Goal: Check status: Check status

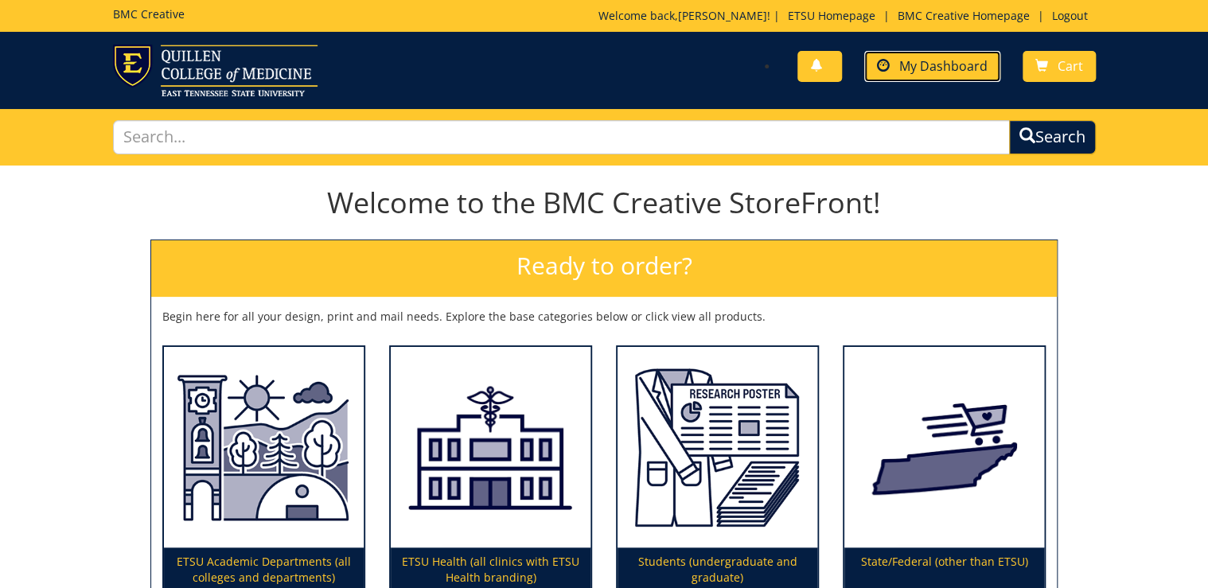
click at [966, 63] on span "My Dashboard" at bounding box center [944, 66] width 88 height 18
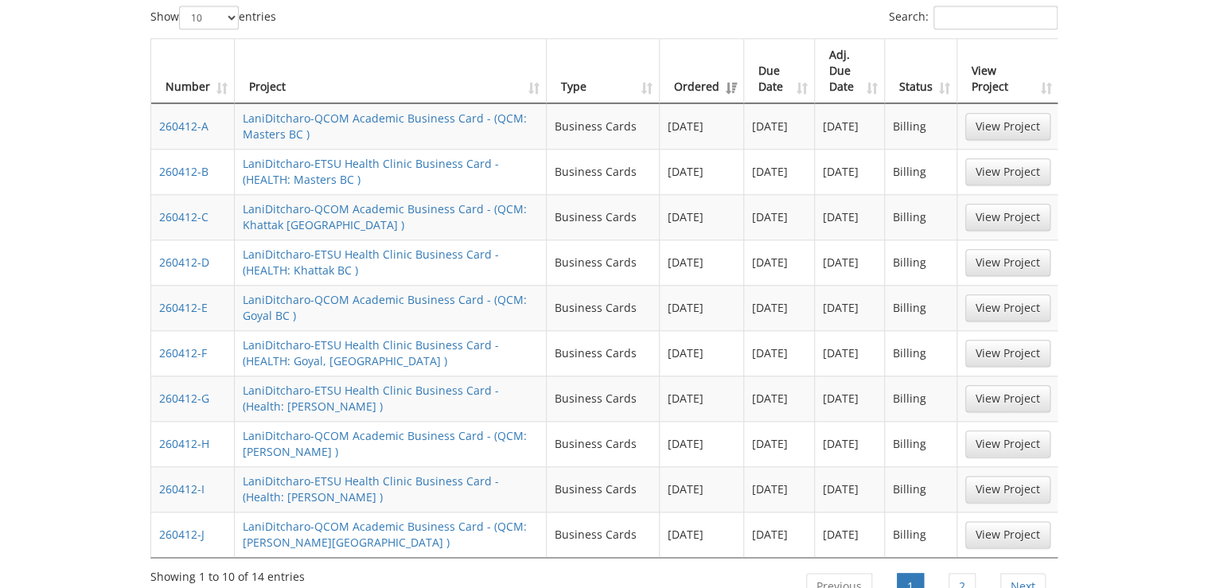
scroll to position [828, 0]
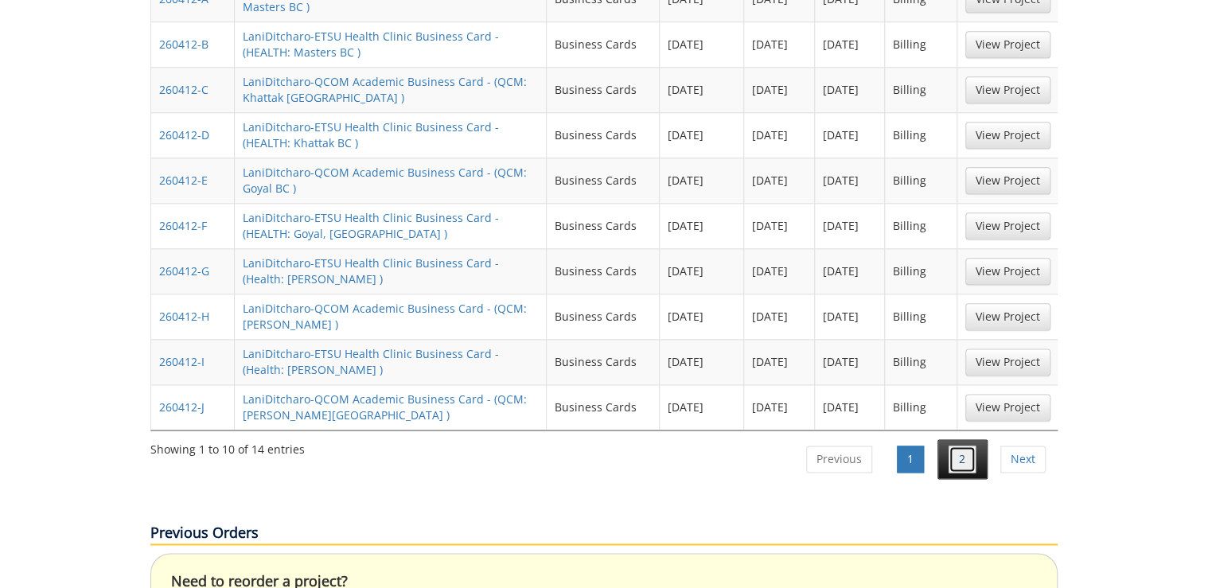
click at [970, 446] on link "2" at bounding box center [962, 459] width 27 height 27
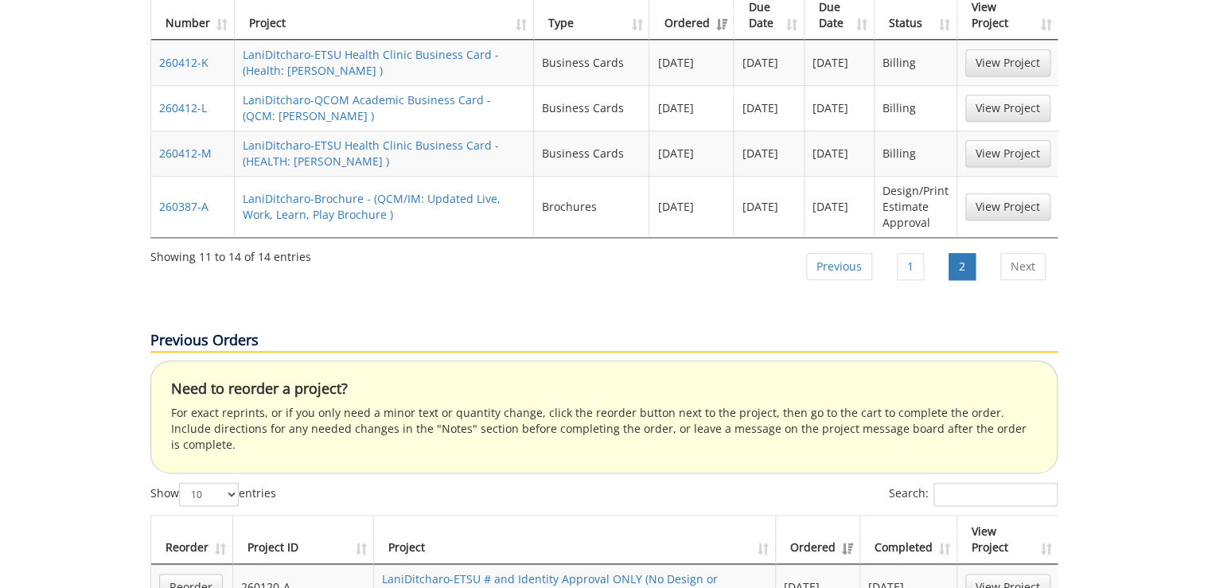
scroll to position [637, 0]
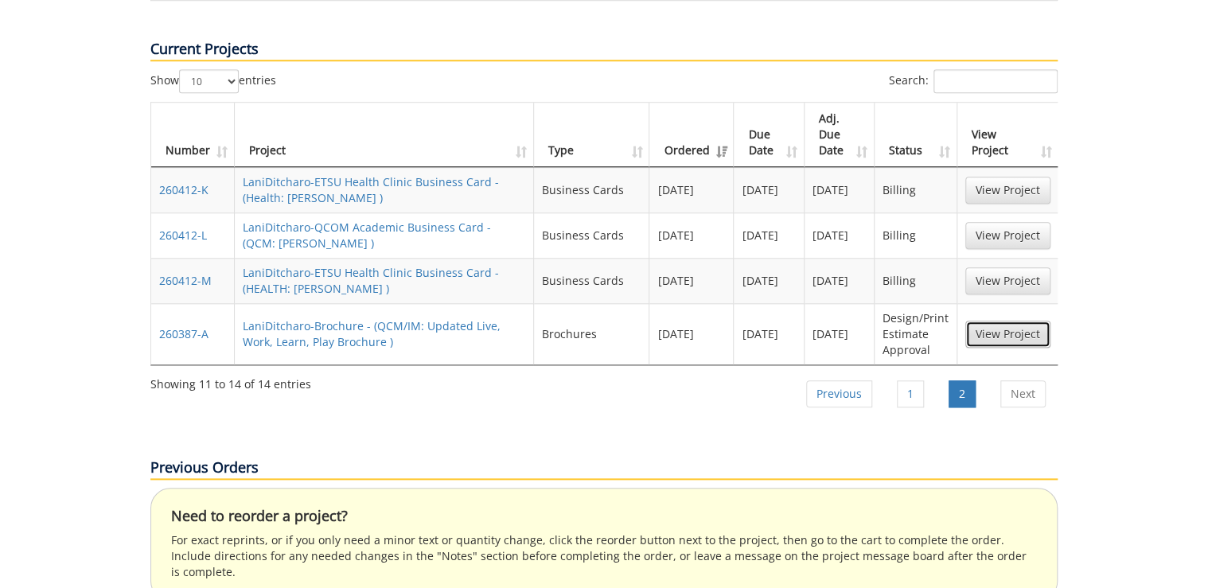
click at [1015, 321] on link "View Project" at bounding box center [1008, 334] width 85 height 27
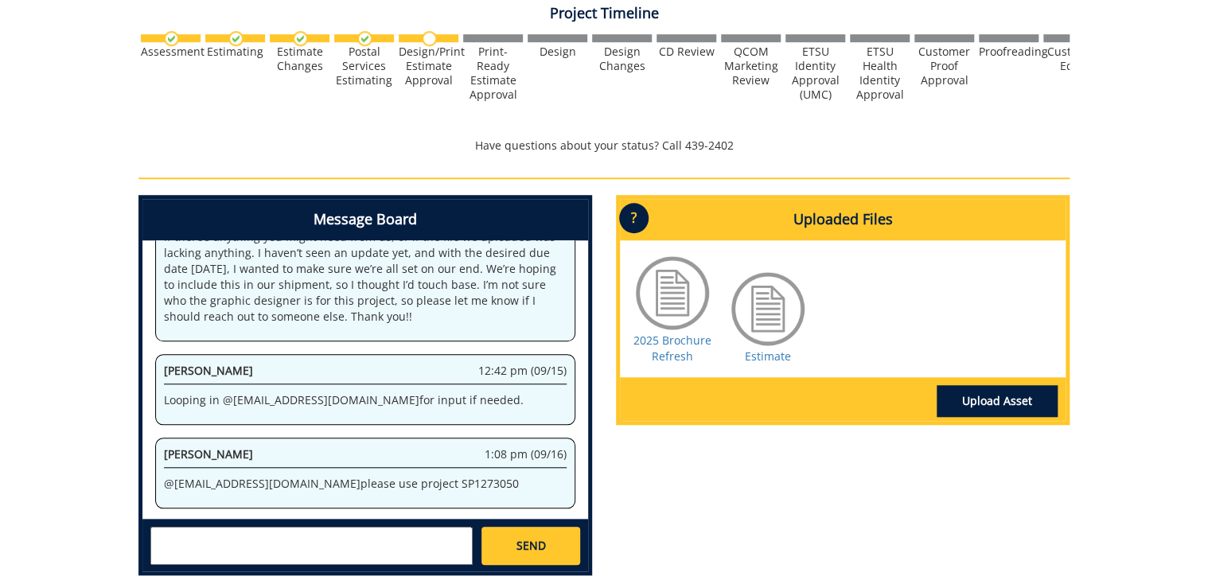
scroll to position [573, 0]
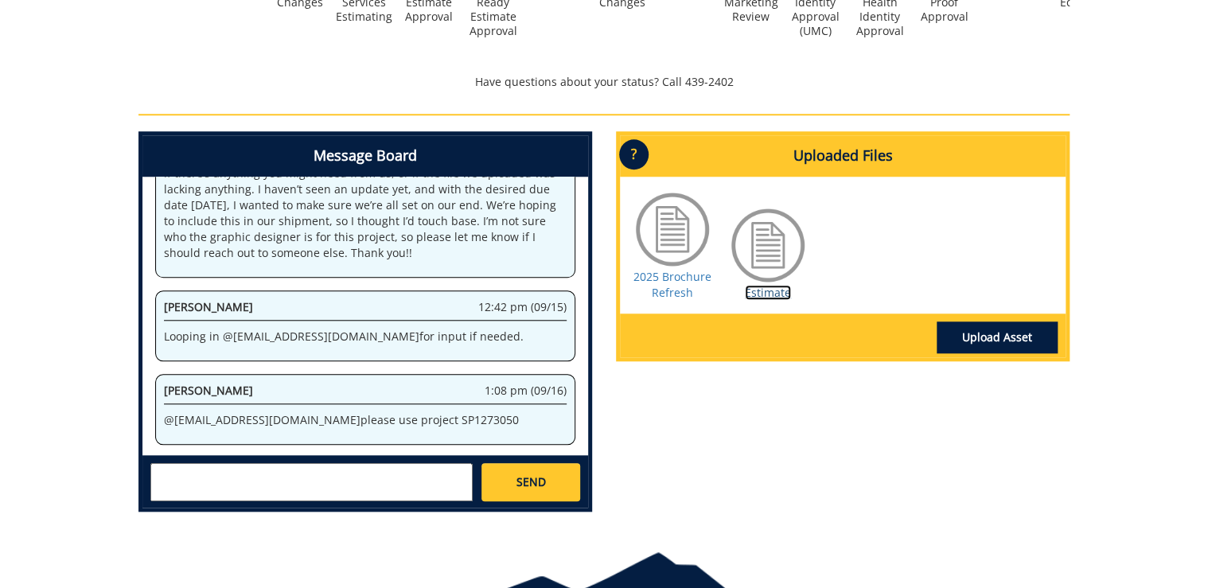
click at [771, 287] on link "Estimate" at bounding box center [768, 292] width 46 height 15
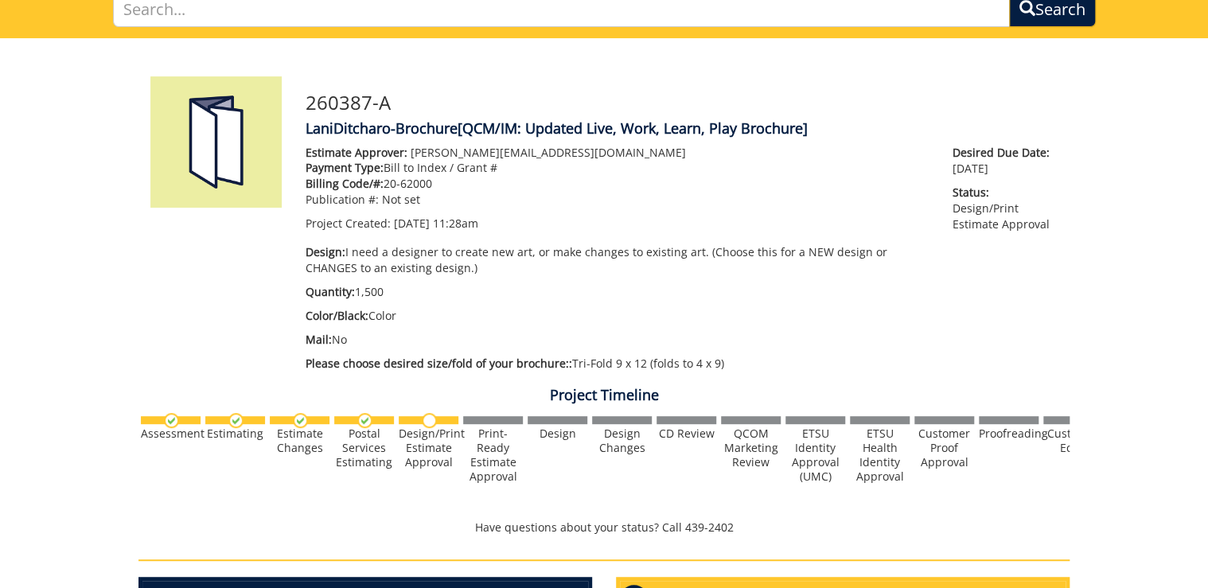
scroll to position [0, 0]
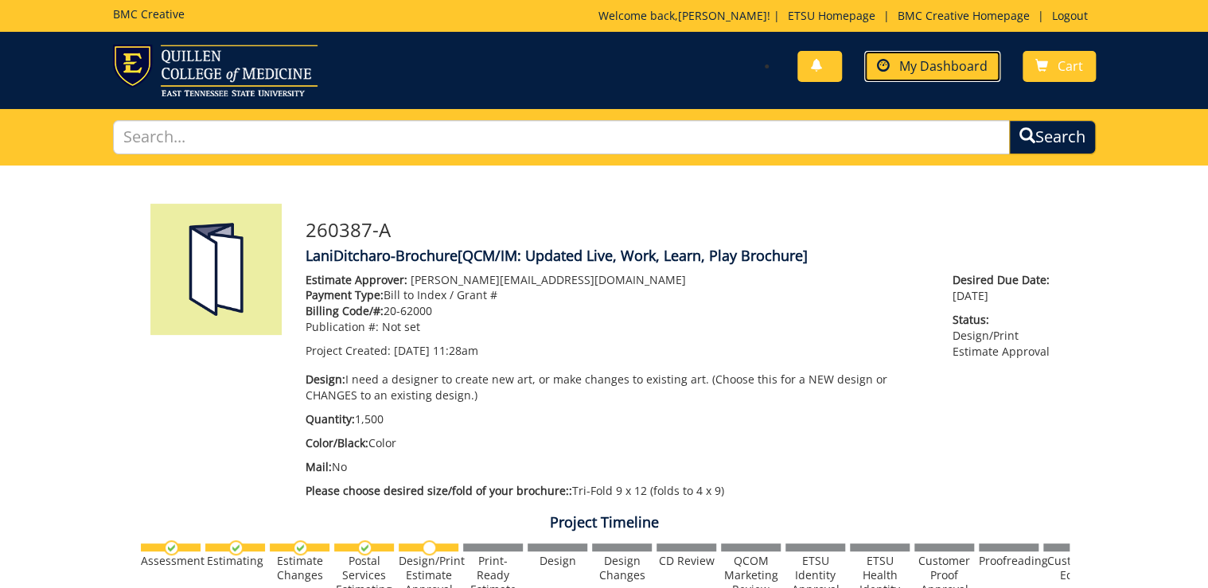
click at [917, 68] on span "My Dashboard" at bounding box center [944, 66] width 88 height 18
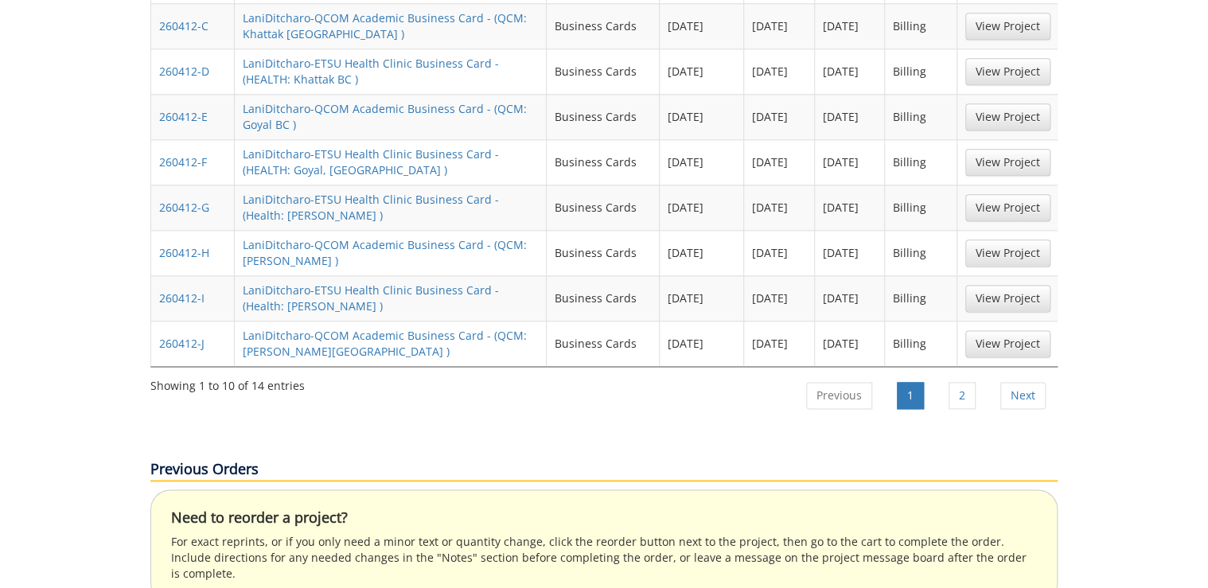
scroll to position [955, 0]
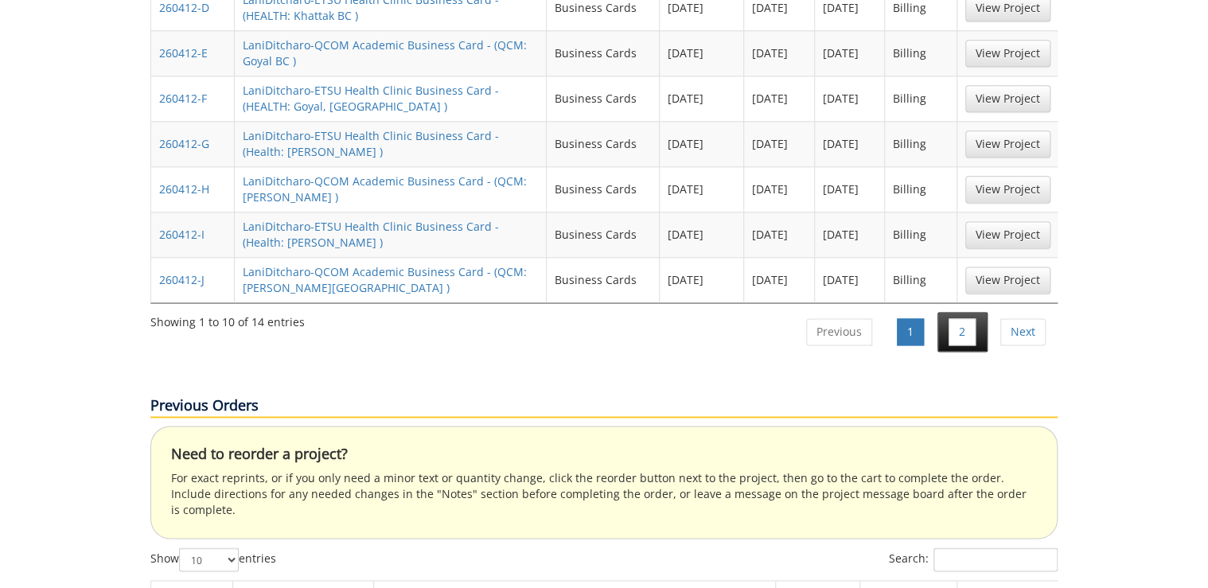
click at [958, 312] on li "2" at bounding box center [963, 332] width 50 height 40
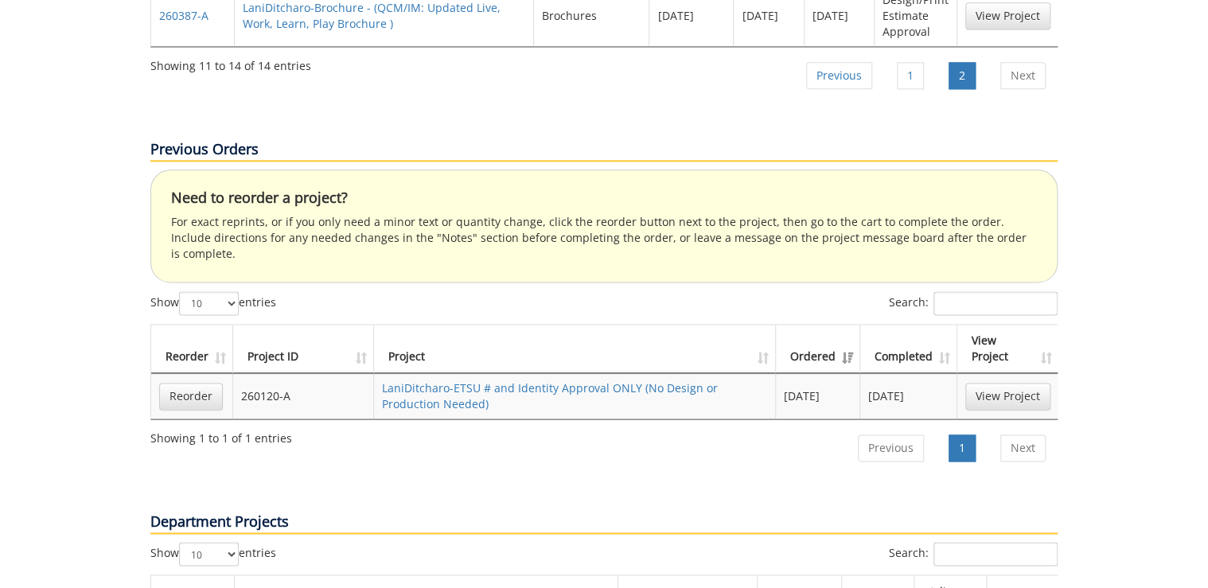
scroll to position [637, 0]
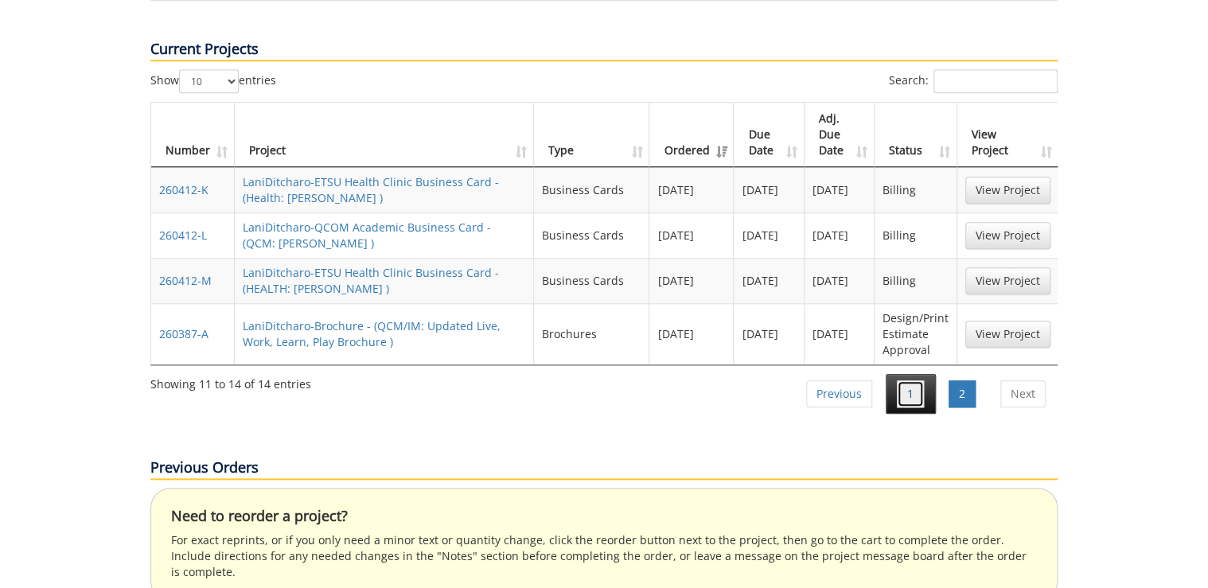
click at [911, 381] on link "1" at bounding box center [910, 394] width 27 height 27
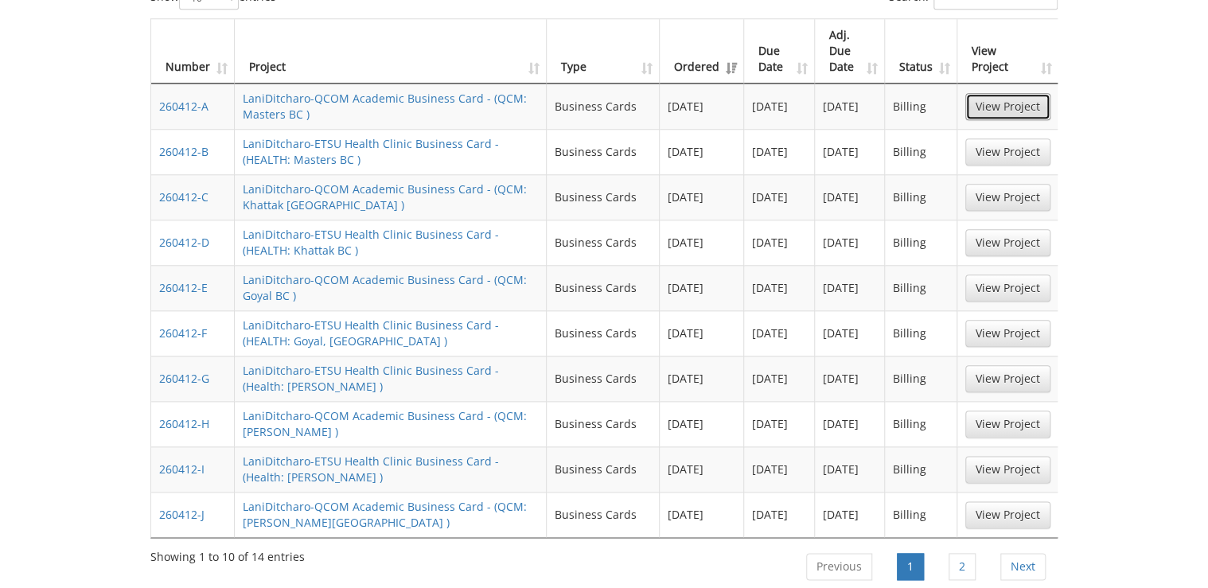
scroll to position [657, 0]
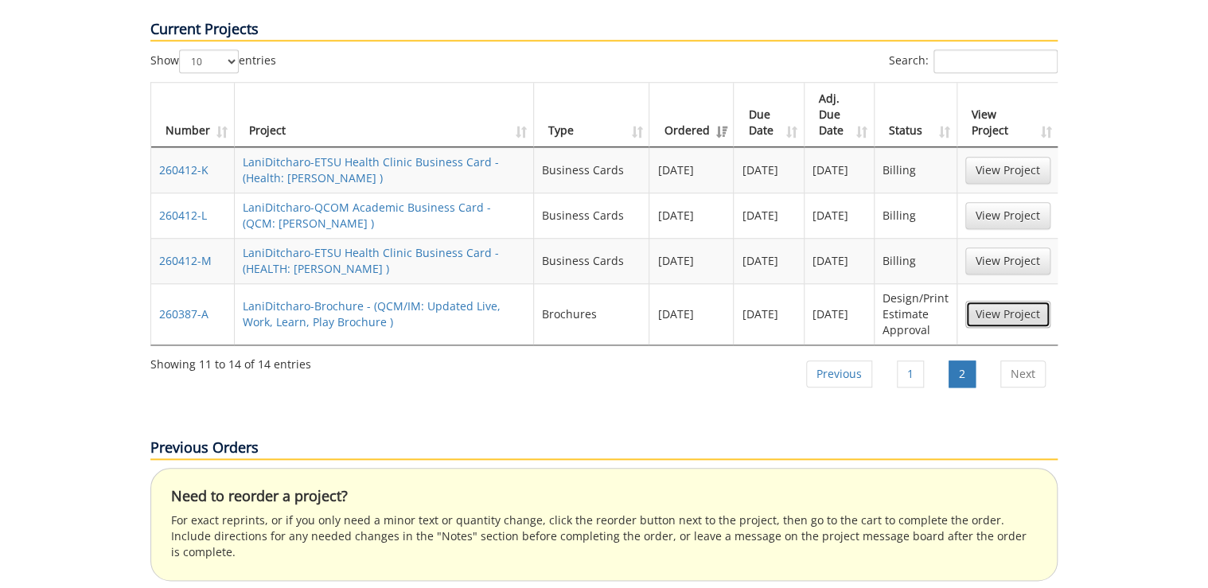
click at [997, 301] on link "View Project" at bounding box center [1008, 314] width 85 height 27
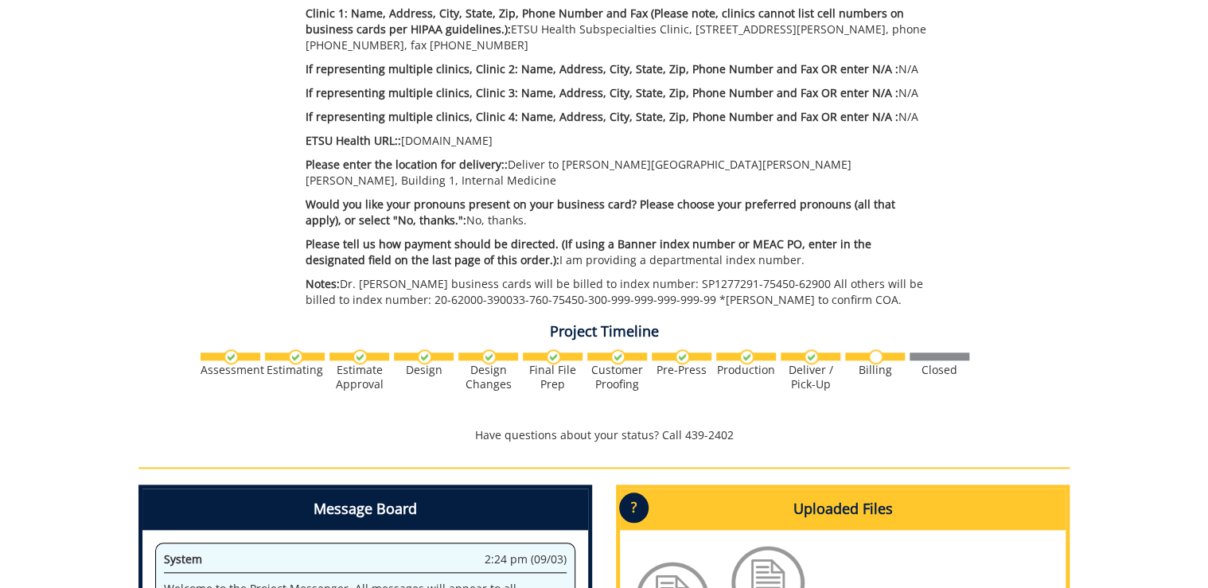
scroll to position [892, 0]
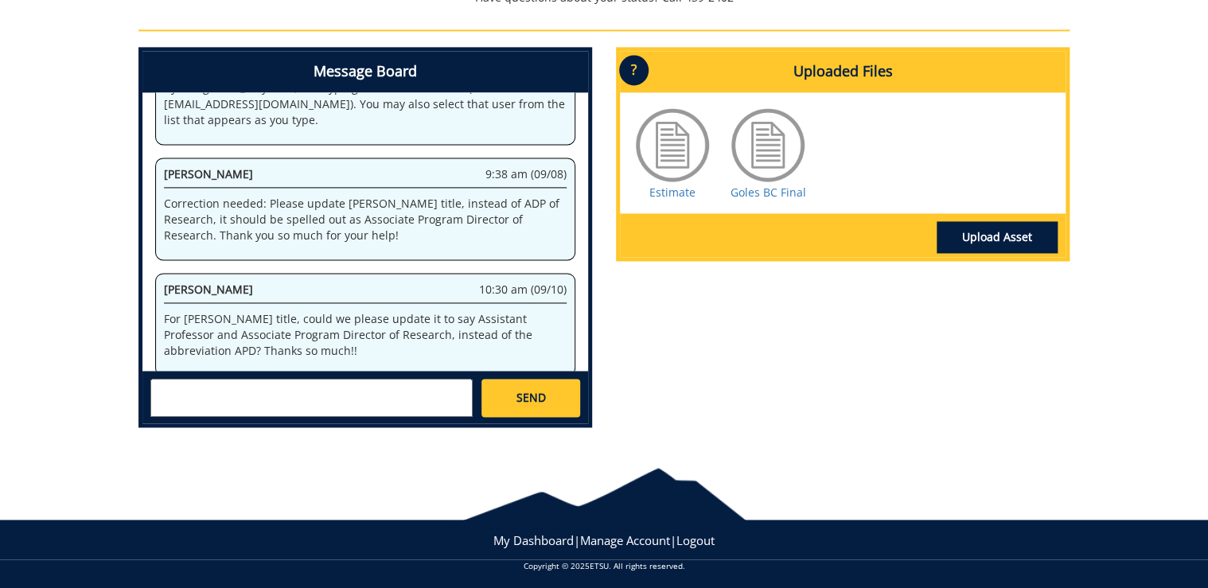
scroll to position [111, 0]
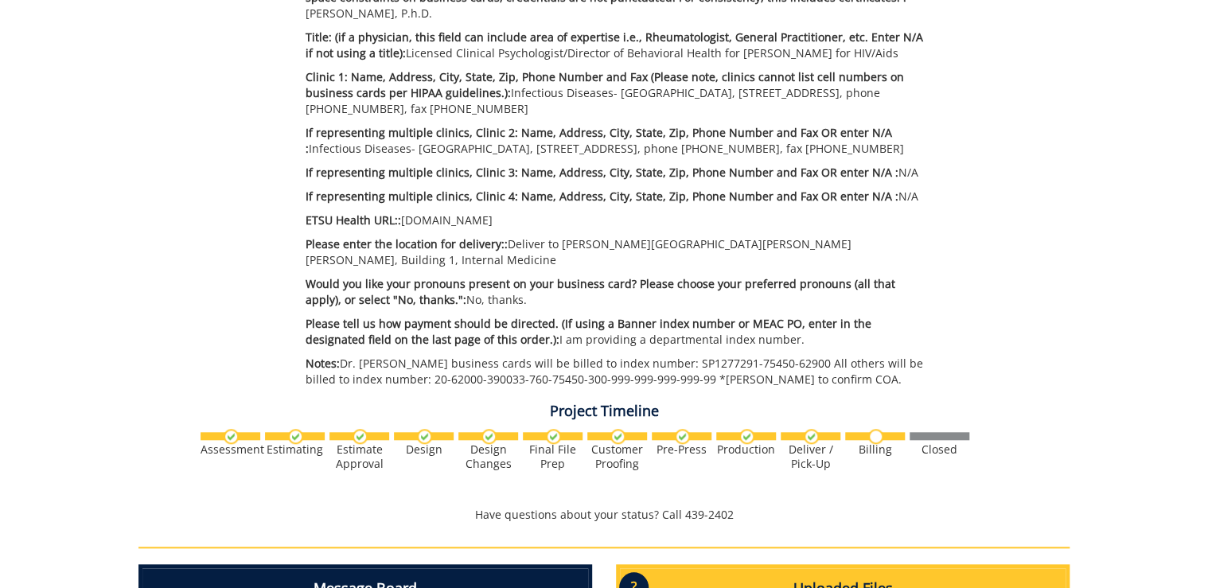
scroll to position [955, 0]
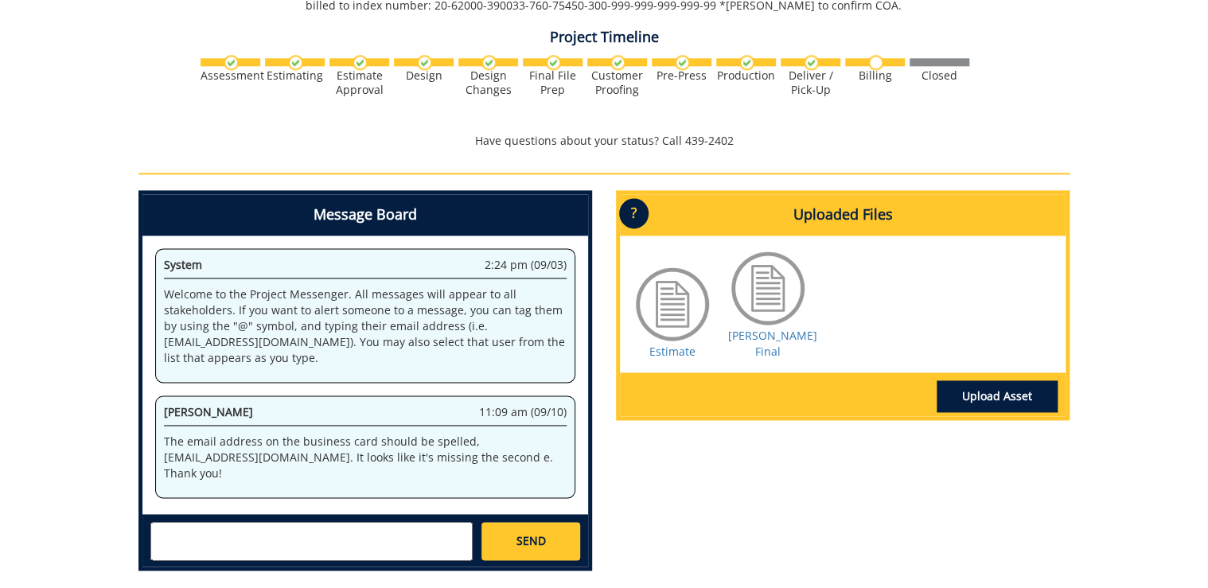
scroll to position [1019, 0]
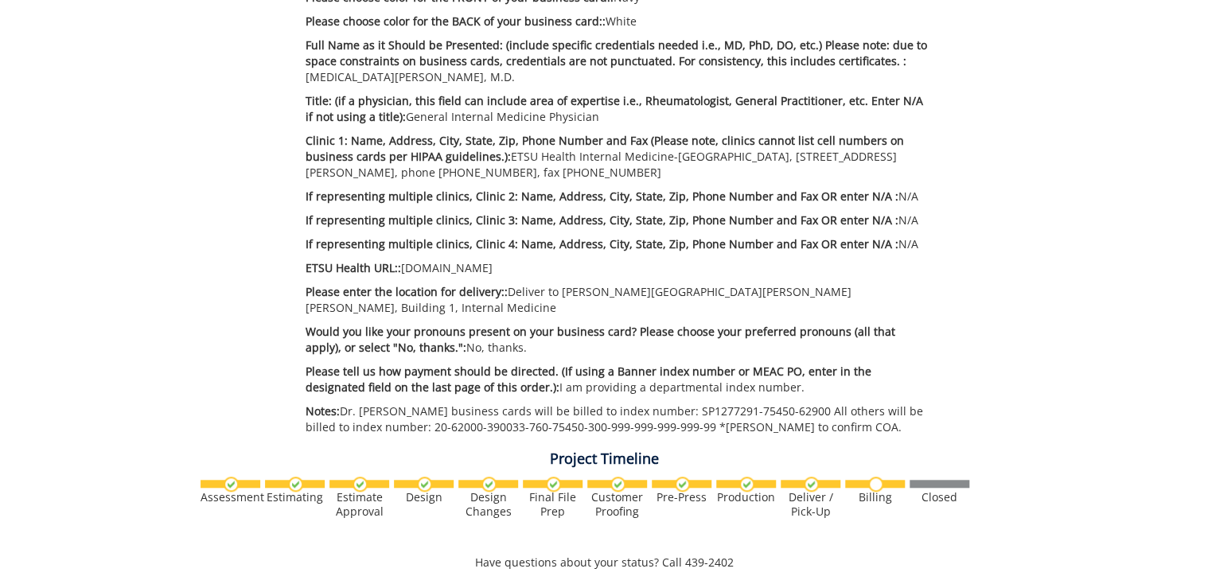
scroll to position [828, 0]
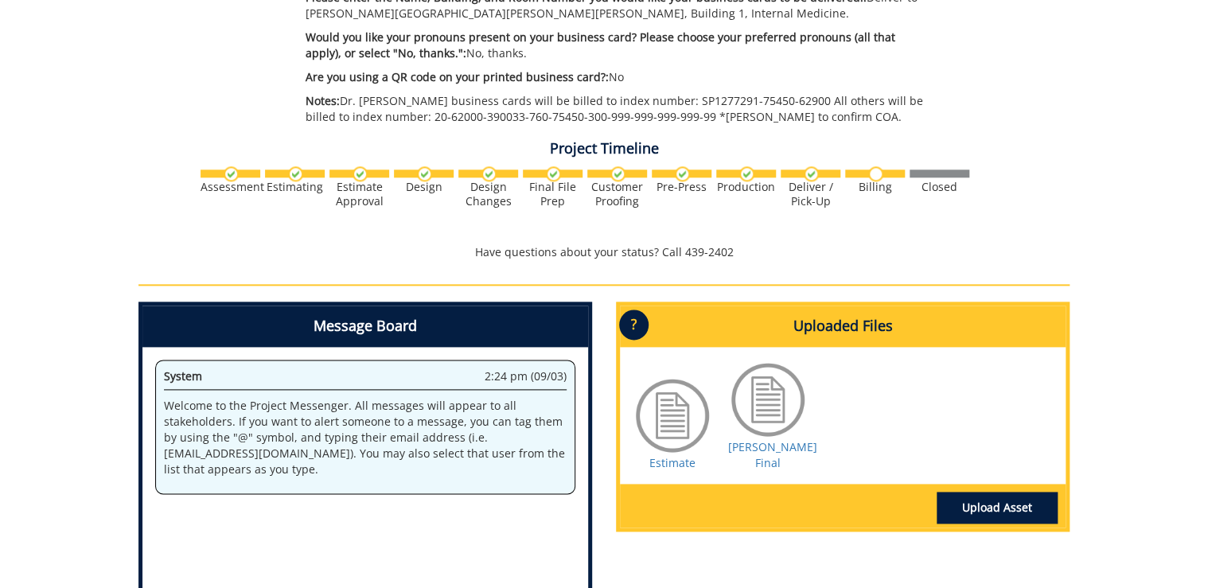
scroll to position [955, 0]
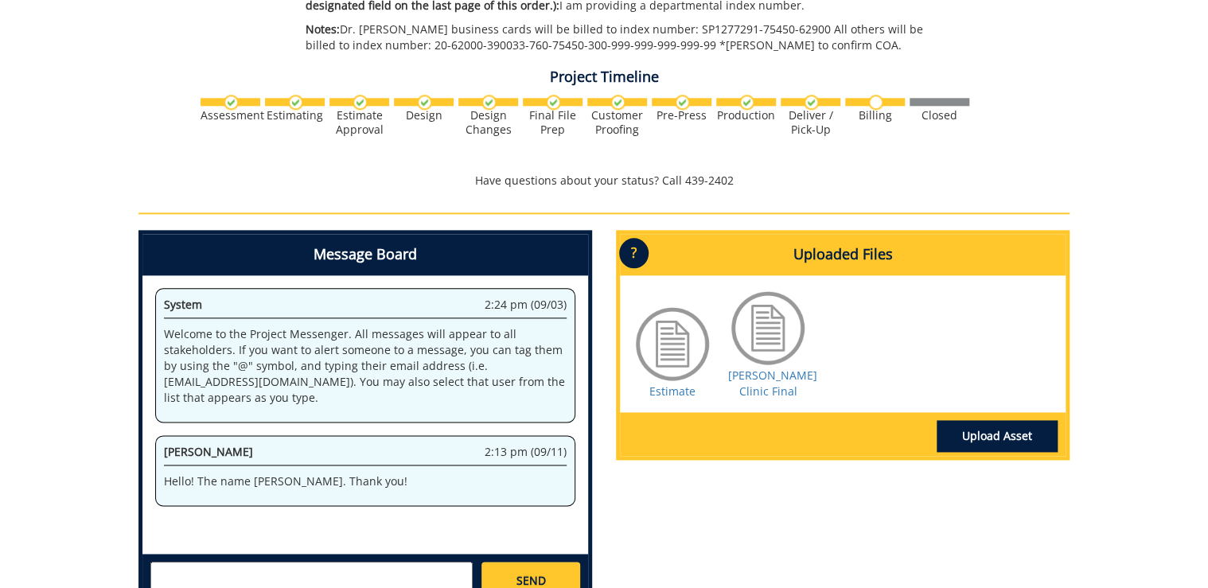
scroll to position [1000, 0]
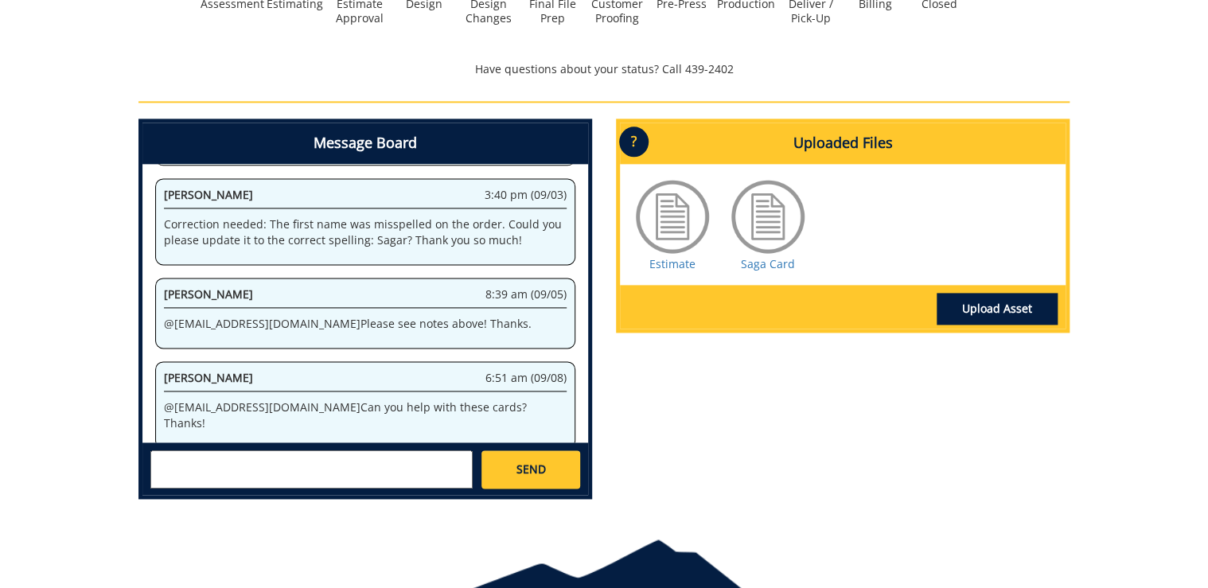
scroll to position [1016, 0]
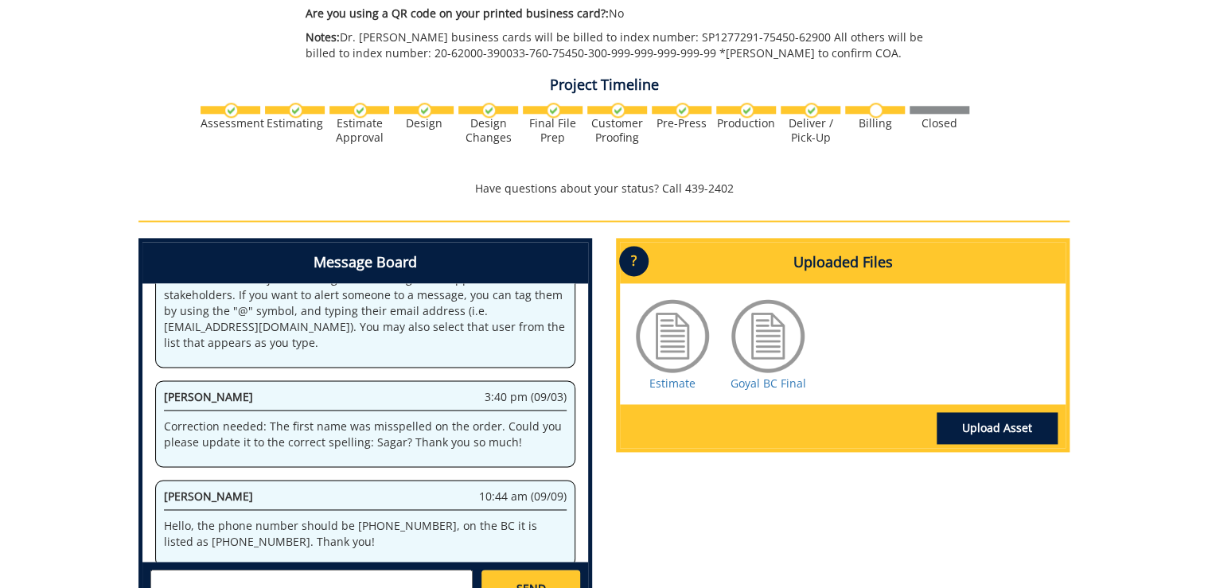
scroll to position [79, 0]
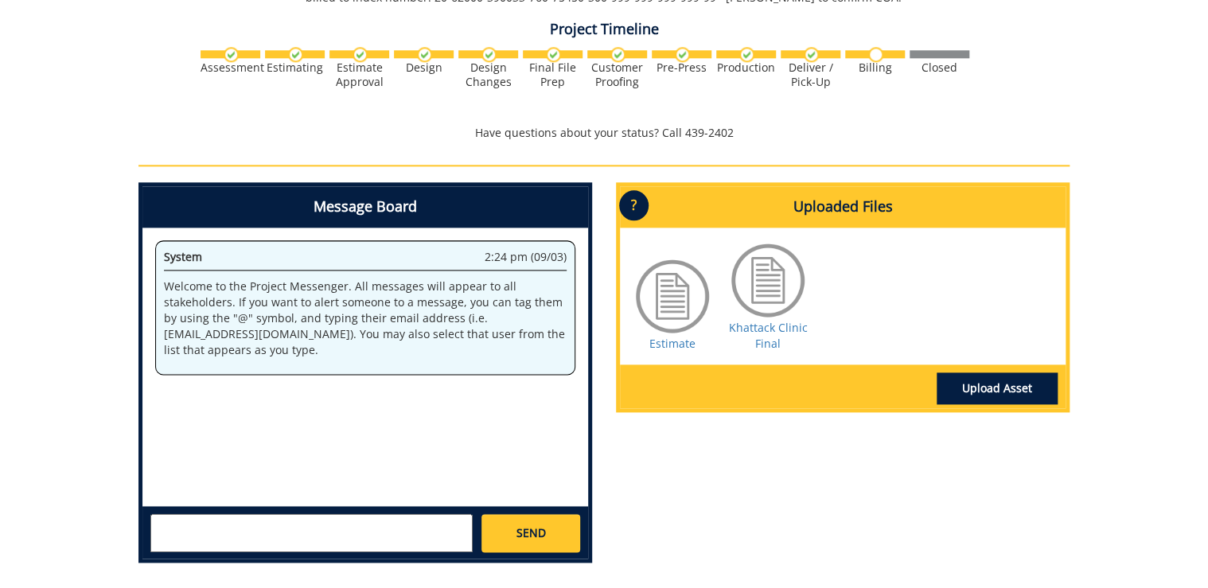
scroll to position [955, 0]
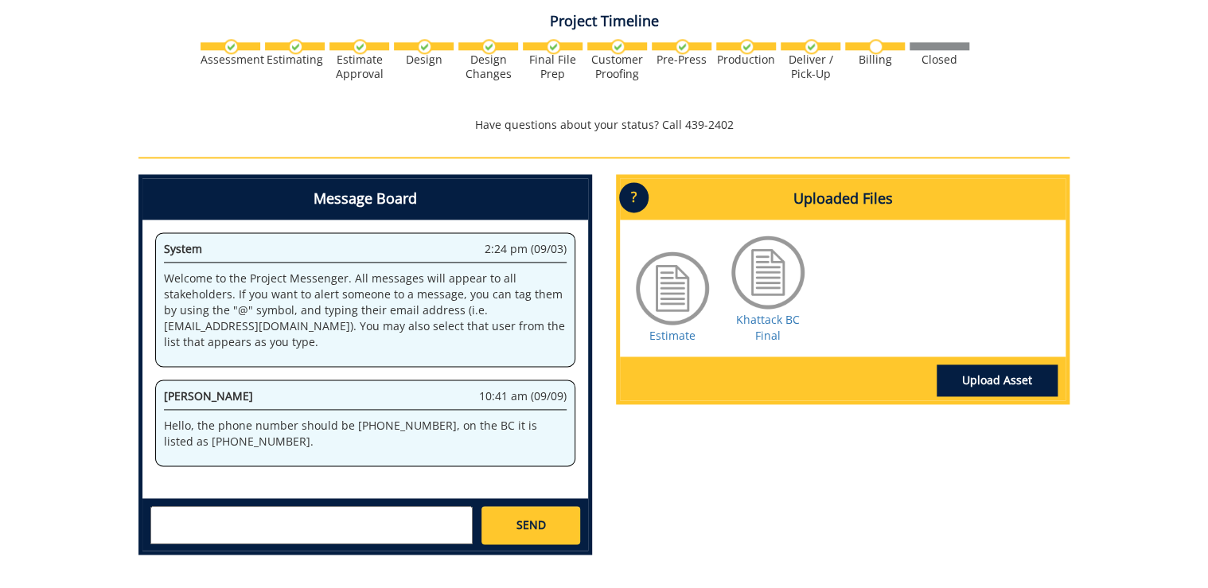
scroll to position [1083, 0]
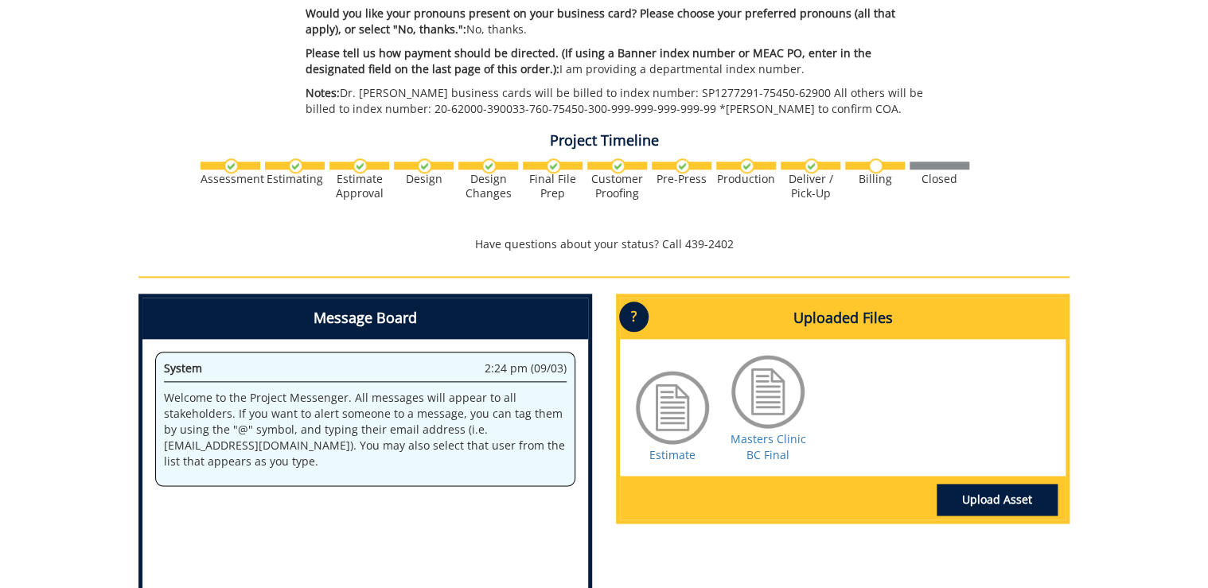
scroll to position [828, 0]
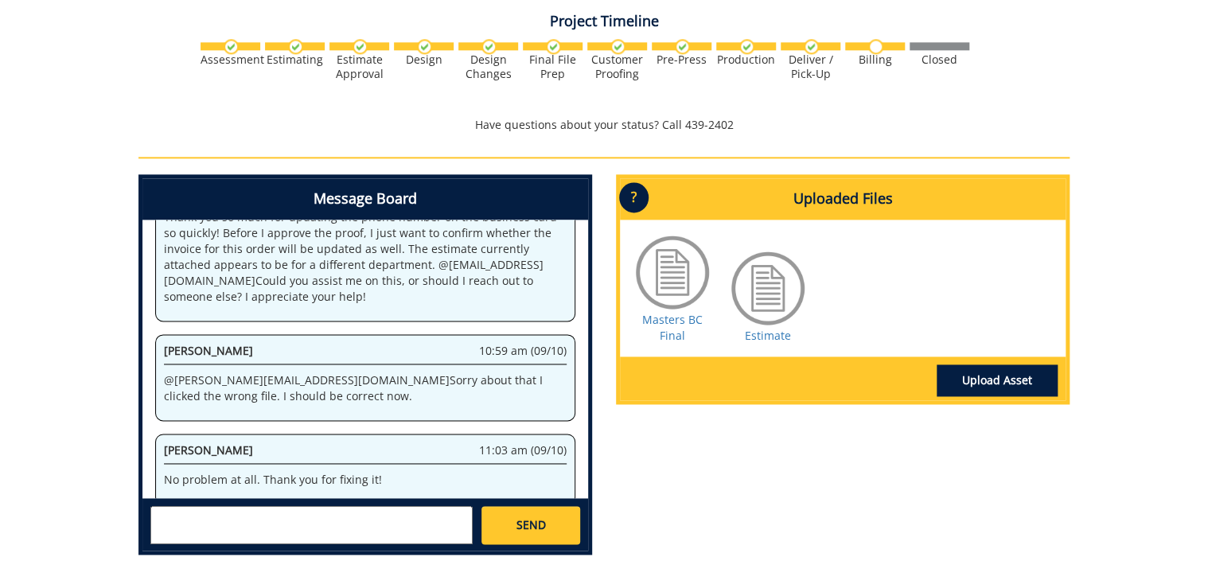
scroll to position [424, 0]
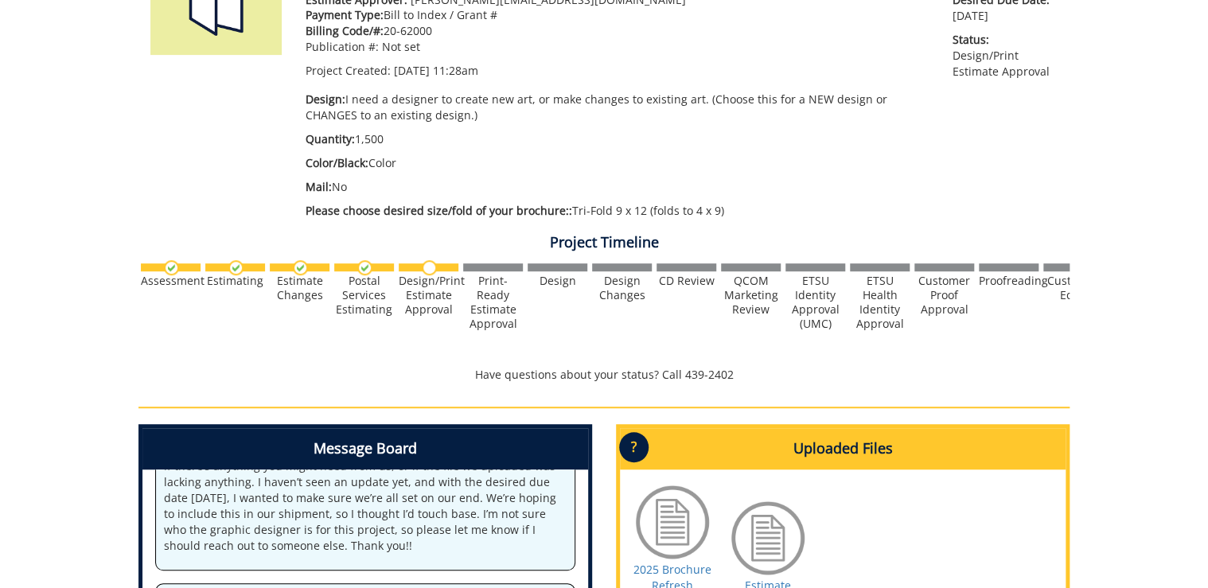
scroll to position [89, 0]
